Goal: Task Accomplishment & Management: Manage account settings

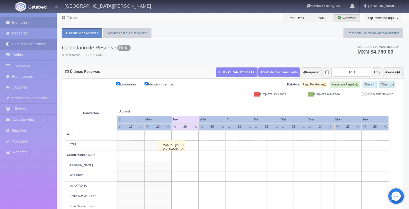
click at [32, 44] on link "Hotel y Habitaciones" at bounding box center [28, 44] width 57 height 11
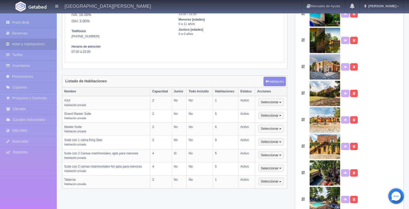
scroll to position [77, 0]
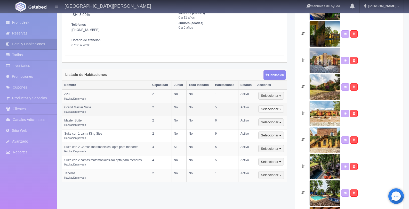
click at [280, 110] on span "button" at bounding box center [280, 109] width 2 height 1
click at [280, 119] on link "Editar" at bounding box center [278, 118] width 41 height 6
select select "Habitación privada"
select select "Nombre"
select select "2"
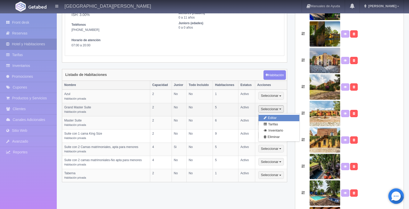
select select "2"
select select "1"
select select "Ocupacion"
radio input "true"
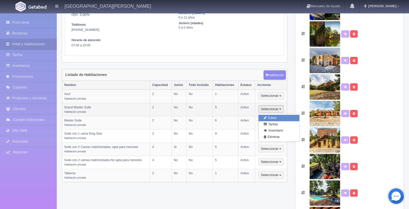
select select "5"
radio input "true"
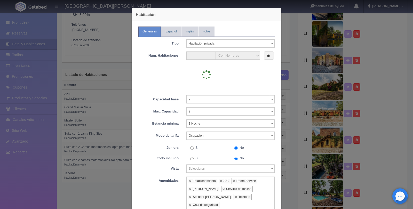
type input "5"
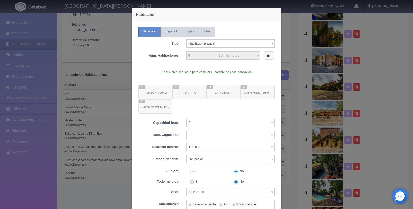
click at [267, 59] on label at bounding box center [269, 56] width 10 height 9
click at [262, 92] on small "Grand Master Suite 4" at bounding box center [257, 92] width 27 height 3
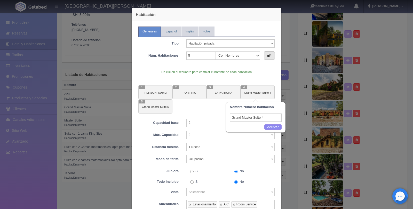
click at [264, 118] on input "Grand Master Suite 4" at bounding box center [256, 118] width 52 height 8
drag, startPoint x: 264, startPoint y: 118, endPoint x: 238, endPoint y: 115, distance: 26.5
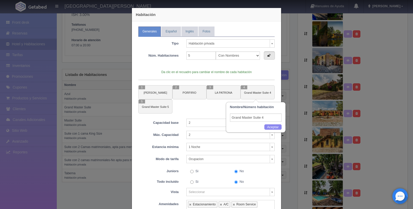
click at [238, 115] on input "Grand Master Suite 4" at bounding box center [256, 118] width 52 height 8
click at [233, 116] on input "Grand Master Suite 4" at bounding box center [256, 118] width 52 height 8
click at [156, 109] on button "5 Grand Master Suite 5" at bounding box center [155, 107] width 34 height 14
type input "Grand Master Suite 5"
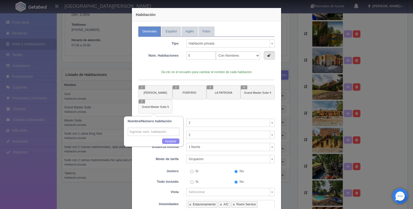
click at [156, 109] on button "5 Grand Master Suite 5" at bounding box center [155, 107] width 34 height 14
click at [157, 130] on input "text" at bounding box center [154, 132] width 52 height 8
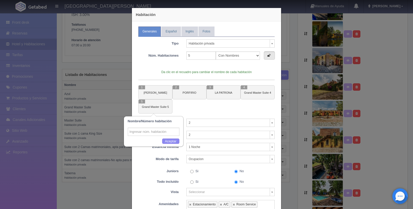
click at [157, 130] on input "text" at bounding box center [154, 132] width 52 height 8
click at [150, 134] on input "text" at bounding box center [154, 132] width 52 height 8
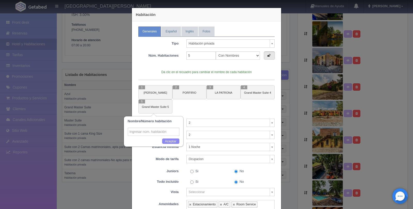
click at [150, 134] on input "text" at bounding box center [154, 132] width 52 height 8
click at [268, 56] on label at bounding box center [269, 56] width 11 height 9
click at [152, 108] on div at bounding box center [206, 99] width 136 height 28
click at [148, 130] on input "text" at bounding box center [154, 132] width 52 height 8
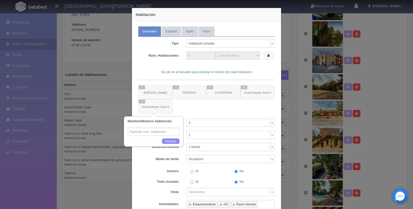
click at [268, 57] on label at bounding box center [269, 56] width 10 height 9
click at [151, 131] on input "text" at bounding box center [154, 132] width 52 height 8
click at [150, 131] on input "text" at bounding box center [154, 132] width 52 height 8
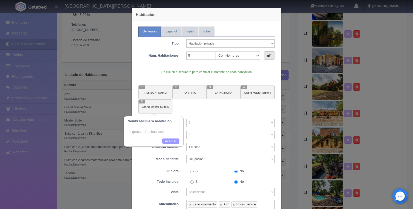
click at [176, 141] on button "Aceptar" at bounding box center [170, 142] width 17 height 6
click at [154, 106] on small "Grand Master Suite 5" at bounding box center [155, 106] width 27 height 3
click at [146, 133] on input "text" at bounding box center [154, 132] width 52 height 8
click at [196, 111] on div at bounding box center [206, 99] width 136 height 28
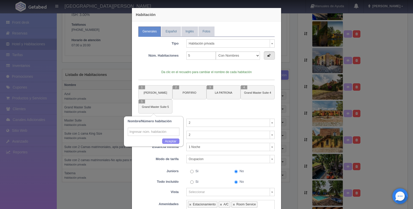
click at [150, 136] on div "Aceptar" at bounding box center [154, 140] width 52 height 8
click at [152, 134] on input "text" at bounding box center [154, 132] width 52 height 8
click at [226, 78] on div "Da clic en el recuadro para cambiar el nombre de cada habitación 1 GABRIEL 2 PO…" at bounding box center [206, 89] width 136 height 49
click at [170, 142] on button "Aceptar" at bounding box center [170, 142] width 17 height 6
click at [253, 91] on small "Grand Master Suite 4" at bounding box center [257, 92] width 27 height 3
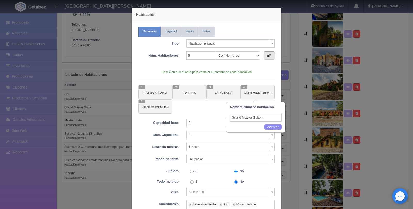
click at [266, 118] on input "Grand Master Suite 4" at bounding box center [256, 118] width 52 height 8
click at [107, 117] on div "Habitación Generales Español Inglés Fotos Tipo Habitación privada Habitación pr…" at bounding box center [206, 104] width 413 height 209
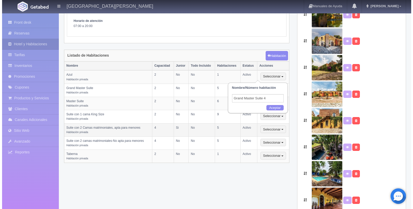
scroll to position [107, 0]
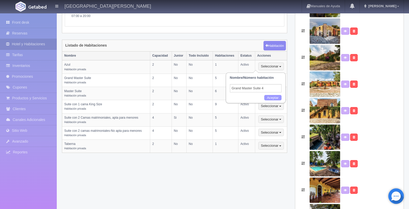
click at [271, 98] on button "Aceptar" at bounding box center [272, 98] width 17 height 6
click at [281, 92] on button "Seleccionar" at bounding box center [271, 93] width 26 height 8
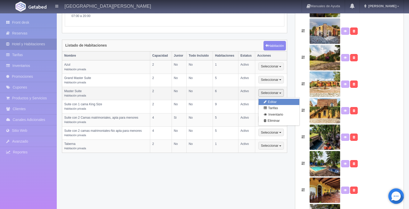
click at [281, 99] on link "Editar" at bounding box center [278, 102] width 41 height 6
select select "Habitación privada"
select select "Nombre"
select select "2"
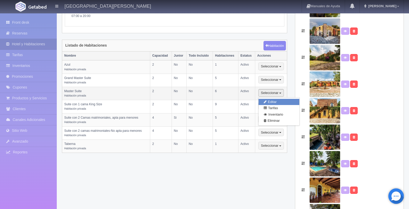
select select "1"
select select "Ocupacion"
radio input "true"
select select "5"
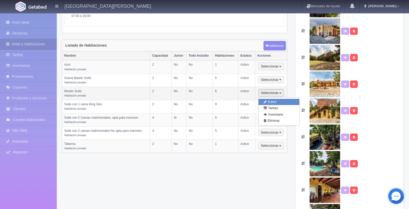
radio input "true"
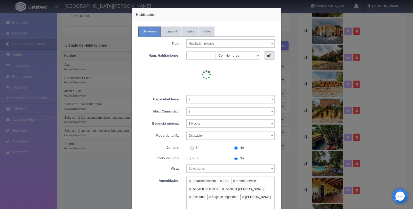
type input "6"
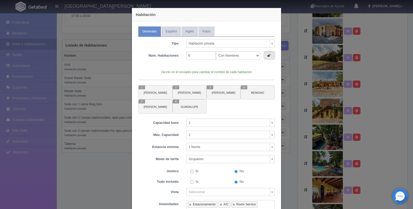
click at [267, 57] on label at bounding box center [269, 56] width 11 height 9
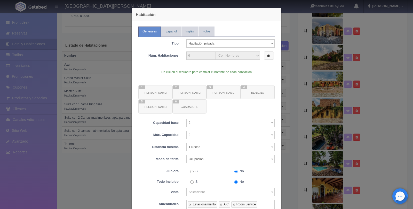
click at [267, 54] on icon at bounding box center [268, 55] width 2 height 3
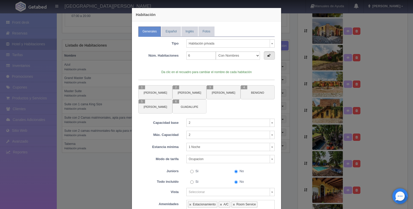
click at [194, 105] on small "GUADALUPE" at bounding box center [190, 106] width 18 height 3
click at [187, 131] on input "GUADALUPE" at bounding box center [188, 132] width 52 height 8
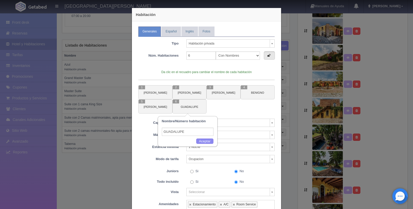
click at [187, 131] on input "GUADALUPE" at bounding box center [188, 132] width 52 height 8
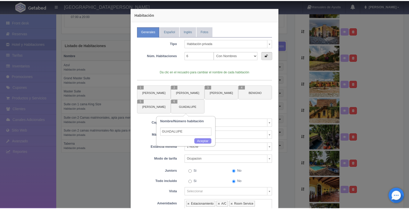
scroll to position [66, 0]
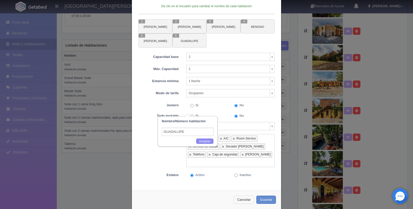
click at [247, 196] on button "Cancelar" at bounding box center [243, 200] width 21 height 9
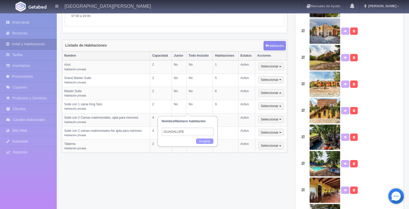
click at [205, 142] on button "Aceptar" at bounding box center [204, 142] width 17 height 6
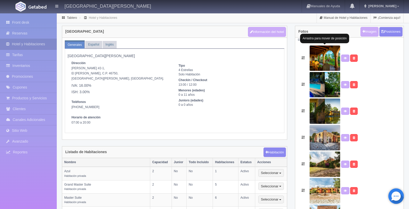
click at [320, 61] on img at bounding box center [324, 58] width 31 height 26
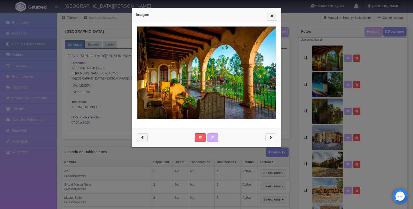
click at [272, 136] on button "button" at bounding box center [270, 138] width 11 height 9
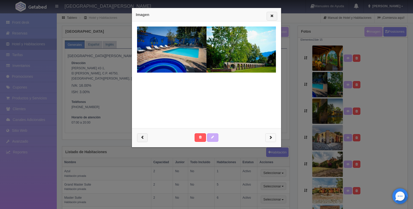
click at [272, 136] on button "button" at bounding box center [270, 138] width 11 height 9
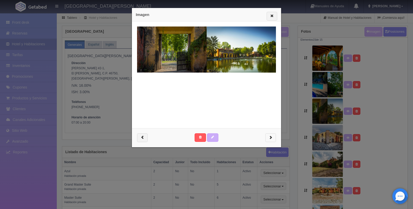
click at [272, 136] on button "button" at bounding box center [270, 138] width 11 height 9
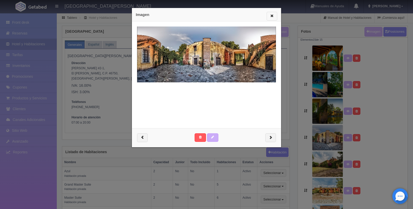
click at [270, 14] on span "button" at bounding box center [271, 15] width 3 height 3
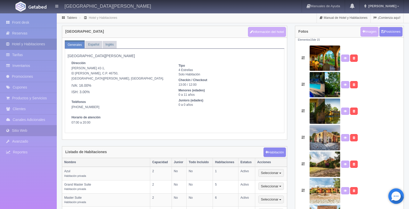
click at [22, 128] on link "Sitio Web" at bounding box center [28, 131] width 57 height 11
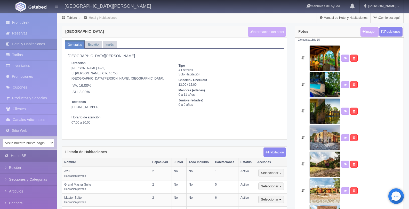
click at [25, 155] on link "Home BE" at bounding box center [28, 156] width 57 height 12
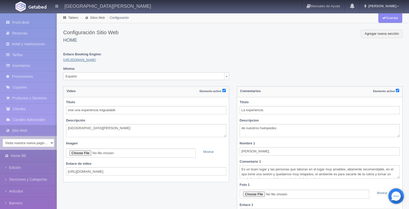
click at [85, 60] on link "https://haciendadelcarmen.com.mx/" at bounding box center [79, 60] width 33 height 4
click at [29, 65] on link "Inventarios" at bounding box center [28, 66] width 57 height 11
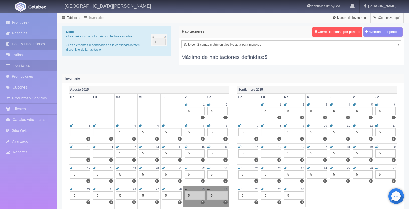
click at [30, 45] on link "Hotel y Habitaciones" at bounding box center [28, 44] width 57 height 11
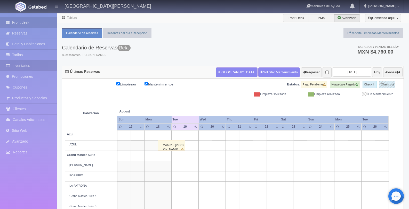
click at [32, 67] on link "Inventarios" at bounding box center [28, 66] width 57 height 11
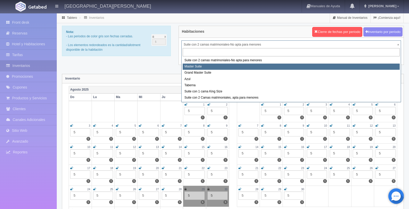
select select "1894"
